Goal: Task Accomplishment & Management: Manage account settings

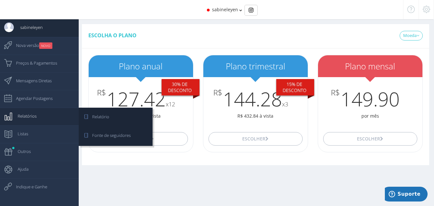
click at [42, 120] on link "Relatórios" at bounding box center [39, 117] width 79 height 18
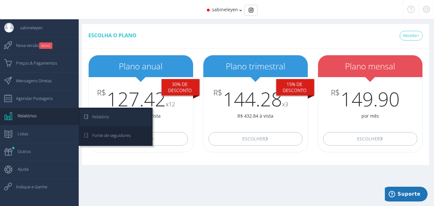
click at [110, 114] on link "Relatório" at bounding box center [116, 117] width 72 height 18
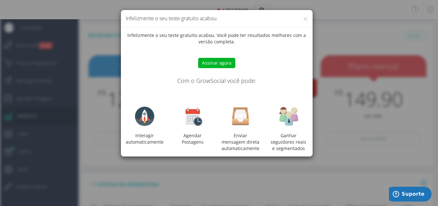
click at [303, 18] on h4 "Infelizmente o seu teste gratuito acabou." at bounding box center [217, 18] width 182 height 7
click at [305, 19] on button "×" at bounding box center [305, 18] width 5 height 9
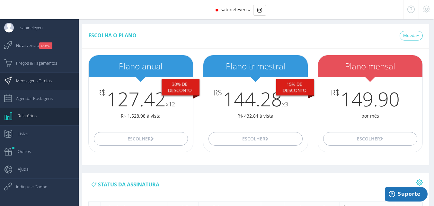
scroll to position [48, 0]
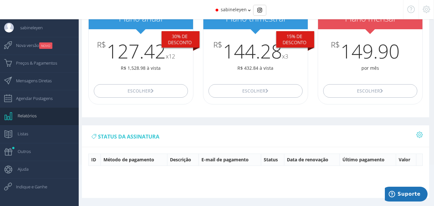
click at [248, 12] on icon at bounding box center [249, 10] width 3 height 4
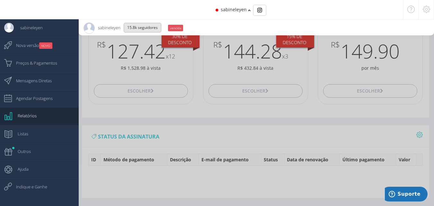
click at [150, 26] on button "15.8K Seguidores" at bounding box center [143, 28] width 38 height 10
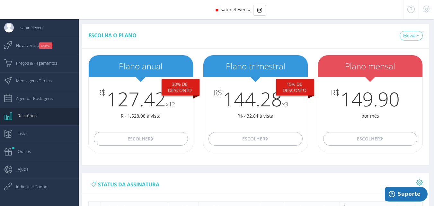
click at [427, 8] on icon at bounding box center [425, 9] width 7 height 4
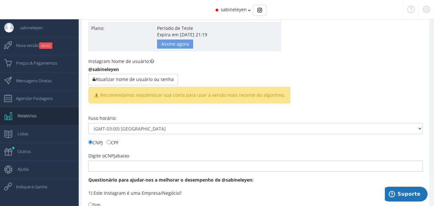
scroll to position [7, 0]
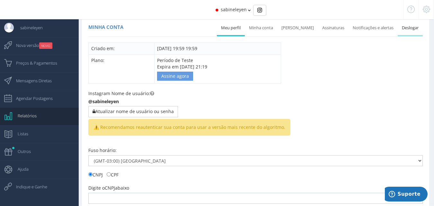
click at [407, 24] on link "Deslogar" at bounding box center [409, 28] width 25 height 14
